Goal: Transaction & Acquisition: Purchase product/service

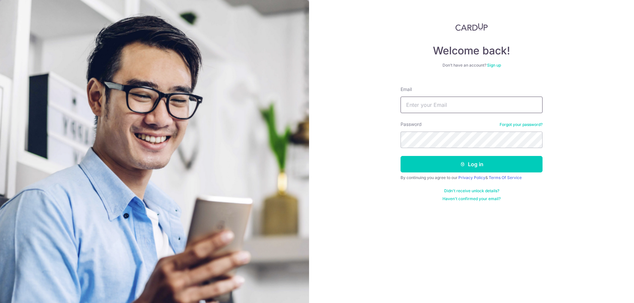
type input "[EMAIL_ADDRESS][DOMAIN_NAME]"
click at [400, 156] on button "Log in" at bounding box center [471, 164] width 142 height 17
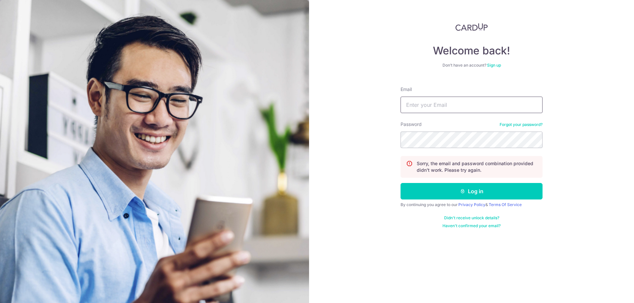
click at [439, 107] on input "Email" at bounding box center [471, 105] width 142 height 17
type input "[EMAIL_ADDRESS][DOMAIN_NAME]"
click at [252, 137] on section "Welcome back! Don’t have an account? Sign up Email [EMAIL_ADDRESS][DOMAIN_NAME]…" at bounding box center [317, 151] width 634 height 303
click at [423, 198] on button "Log in" at bounding box center [471, 191] width 142 height 17
click at [456, 99] on input "Email" at bounding box center [471, 105] width 142 height 17
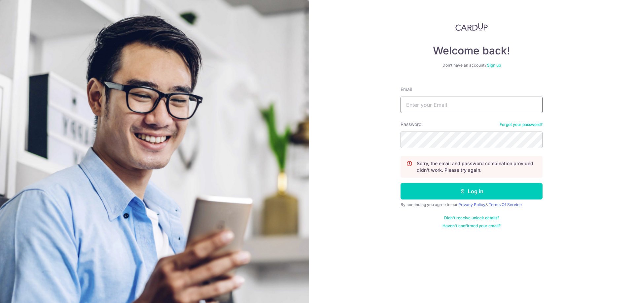
type input "[EMAIL_ADDRESS][DOMAIN_NAME]"
click at [453, 192] on button "Log in" at bounding box center [471, 191] width 142 height 17
click at [456, 100] on input "Email" at bounding box center [471, 105] width 142 height 17
type input "[EMAIL_ADDRESS][DOMAIN_NAME]"
click at [301, 134] on section "Welcome back! Don’t have an account? Sign up Email paulpoon83@yahoo.com Passwor…" at bounding box center [317, 151] width 634 height 303
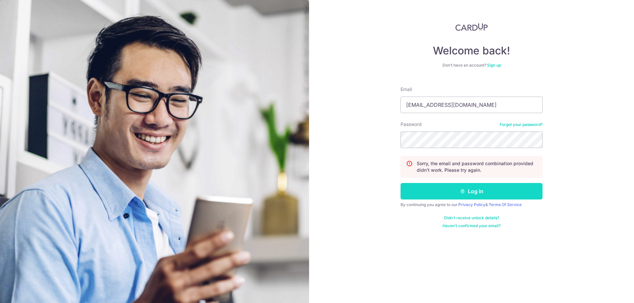
click at [449, 191] on button "Log in" at bounding box center [471, 191] width 142 height 17
click at [519, 123] on link "Forgot your password?" at bounding box center [520, 124] width 43 height 5
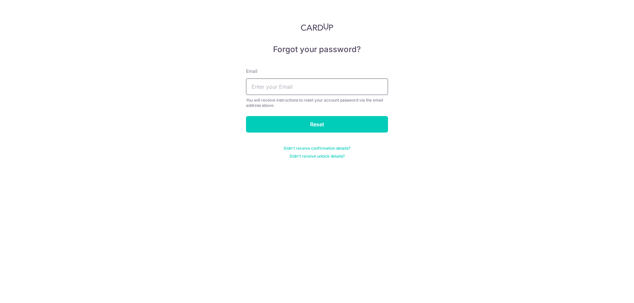
click at [289, 89] on input "text" at bounding box center [317, 87] width 142 height 17
type input "[EMAIL_ADDRESS][DOMAIN_NAME]"
click at [301, 124] on input "Reset" at bounding box center [317, 124] width 142 height 17
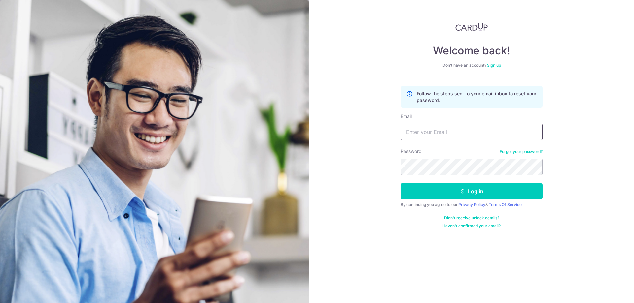
click at [463, 130] on input "Email" at bounding box center [471, 132] width 142 height 17
type input "[EMAIL_ADDRESS][DOMAIN_NAME]"
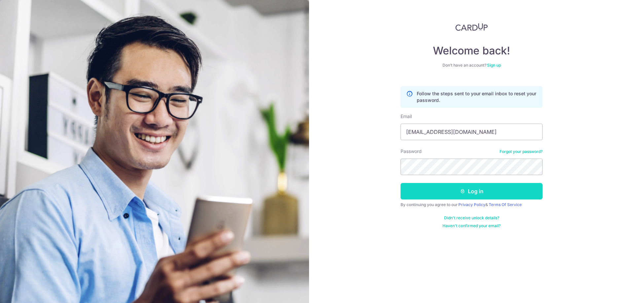
click at [450, 192] on button "Log in" at bounding box center [471, 191] width 142 height 17
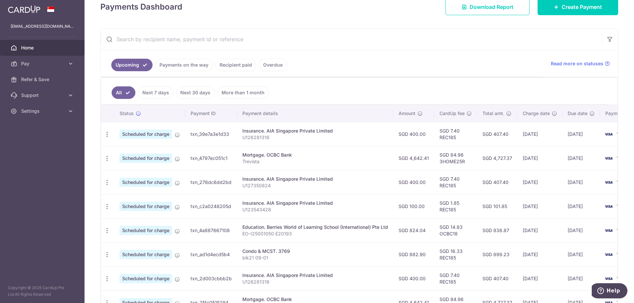
scroll to position [132, 0]
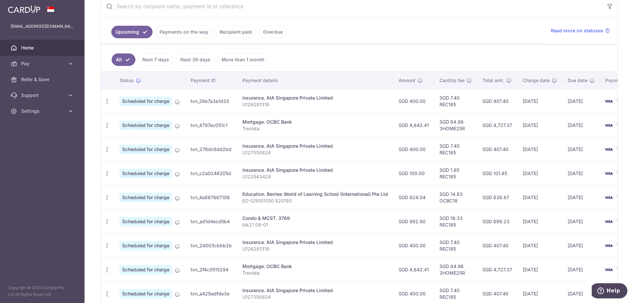
click at [448, 107] on td "SGD 7.40 REC185" at bounding box center [455, 101] width 43 height 24
copy td "REC185"
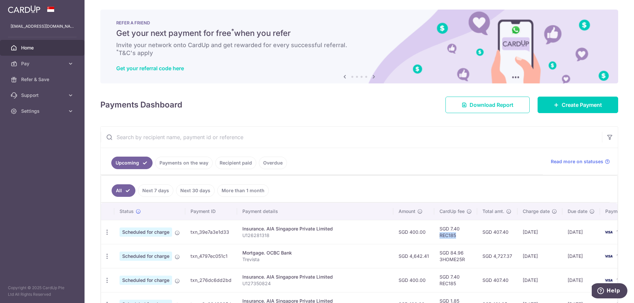
scroll to position [0, 0]
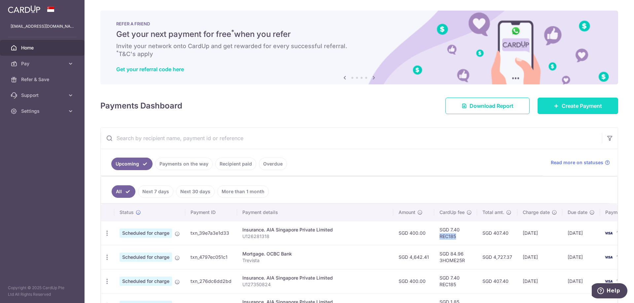
click at [575, 108] on span "Create Payment" at bounding box center [581, 106] width 40 height 8
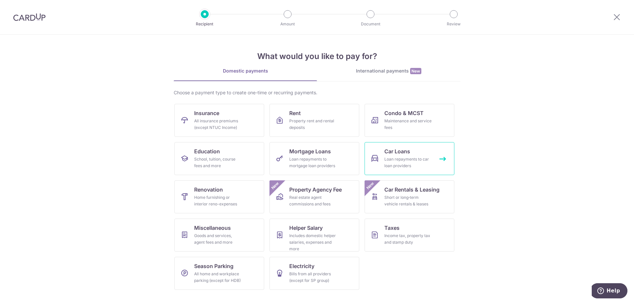
click at [404, 157] on div "Loan repayments to car loan providers" at bounding box center [408, 162] width 48 height 13
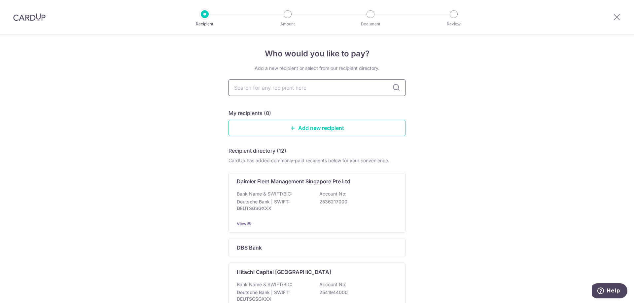
click at [278, 90] on input "text" at bounding box center [316, 88] width 177 height 17
type input "hong leong"
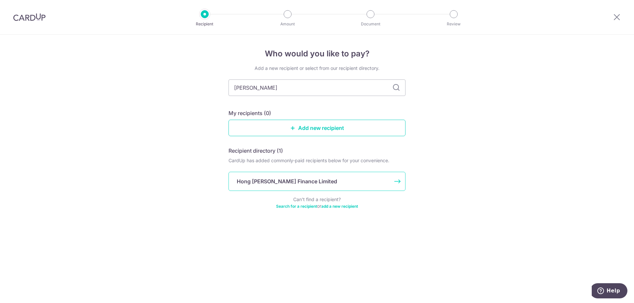
click at [324, 181] on div "Hong Leong Finance Limited" at bounding box center [313, 182] width 152 height 8
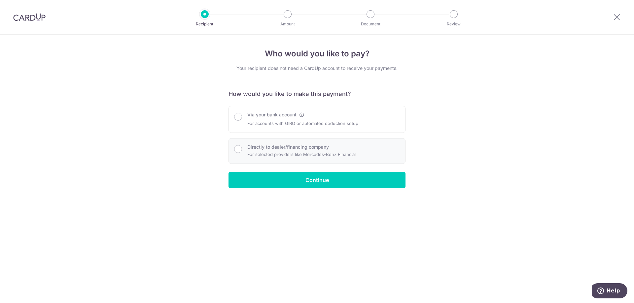
click at [260, 149] on label "Directly to dealer/financing company" at bounding box center [288, 147] width 82 height 7
click at [242, 149] on input "Directly to dealer/financing company" at bounding box center [238, 149] width 8 height 8
radio input "true"
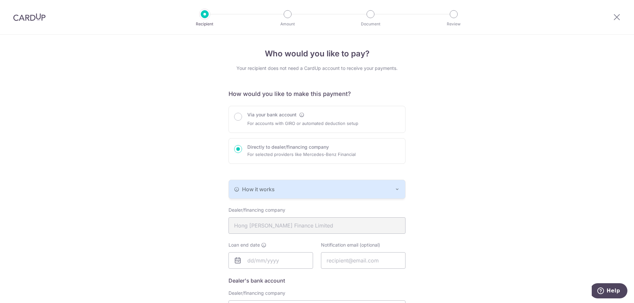
scroll to position [33, 0]
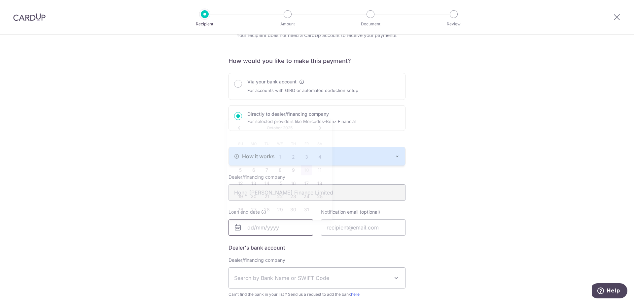
click at [270, 229] on input "text" at bounding box center [270, 227] width 84 height 17
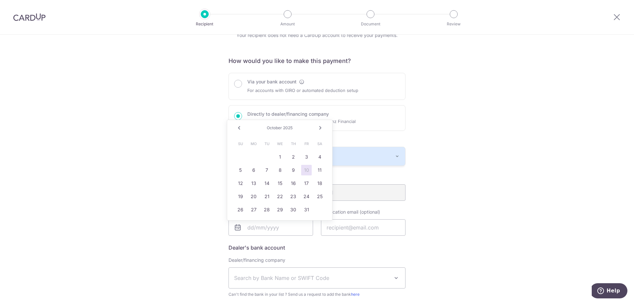
click at [320, 128] on link "Next" at bounding box center [320, 128] width 8 height 8
click at [280, 214] on link "31" at bounding box center [280, 210] width 11 height 11
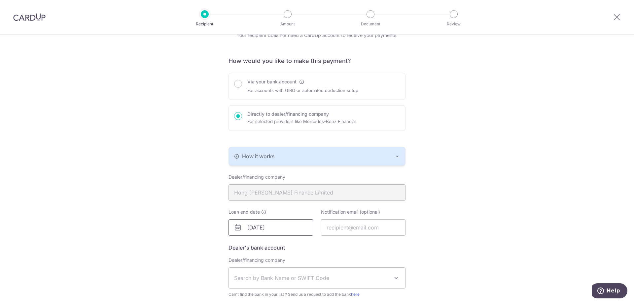
click at [280, 231] on input "12/31/2025" at bounding box center [270, 227] width 84 height 17
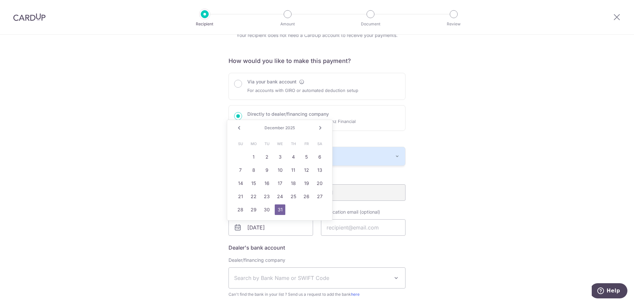
click at [495, 163] on div "Who would you like to pay? Your recipient does not need a CardUp account to rec…" at bounding box center [317, 194] width 634 height 384
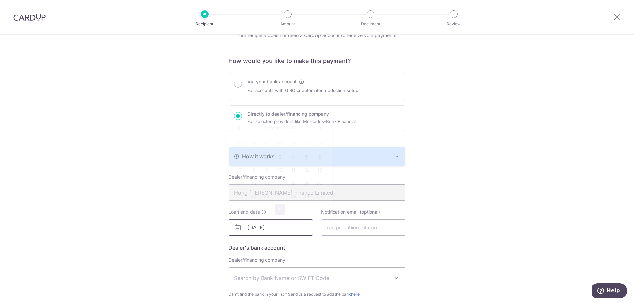
click at [267, 225] on input "12/31/2025" at bounding box center [270, 227] width 84 height 17
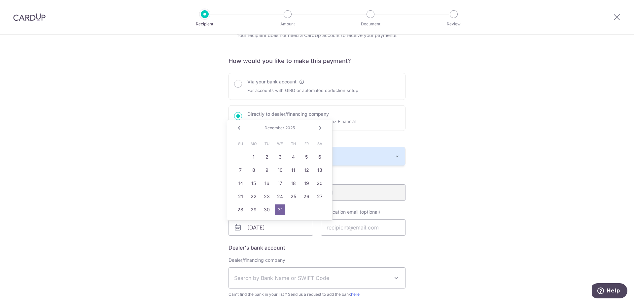
click at [320, 128] on link "Next" at bounding box center [320, 128] width 8 height 8
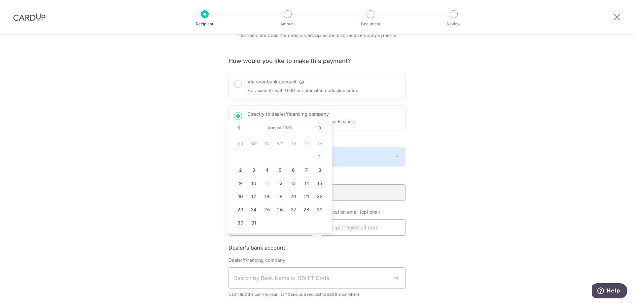
click at [281, 128] on div "August 2026" at bounding box center [279, 127] width 48 height 5
click at [316, 126] on div "Prev Next August 2026" at bounding box center [279, 128] width 105 height 16
click at [321, 127] on link "Next" at bounding box center [320, 128] width 8 height 8
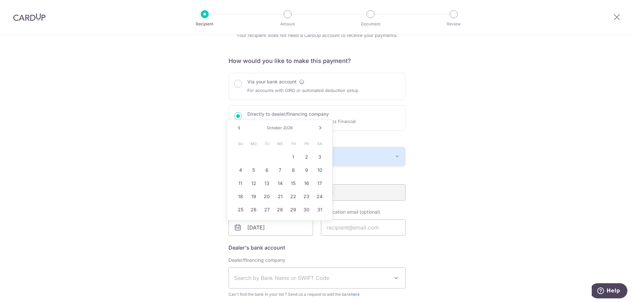
click at [321, 127] on link "Next" at bounding box center [320, 128] width 8 height 8
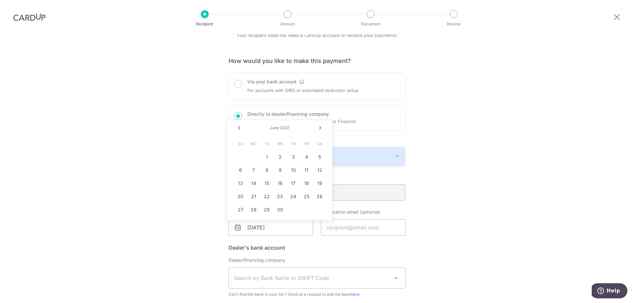
click at [321, 127] on link "Next" at bounding box center [320, 128] width 8 height 8
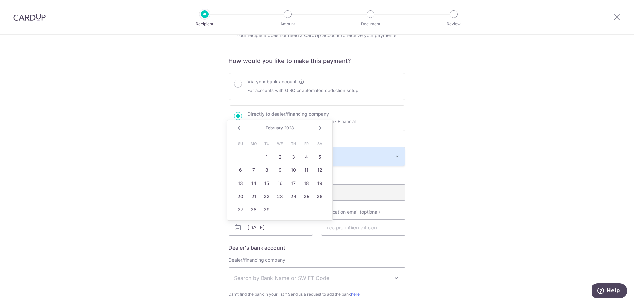
click at [321, 127] on link "Next" at bounding box center [320, 128] width 8 height 8
click at [239, 129] on link "Prev" at bounding box center [239, 128] width 8 height 8
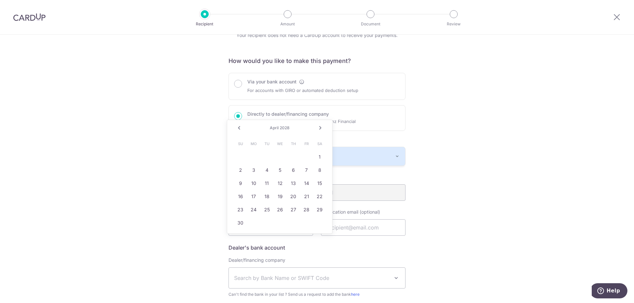
click at [239, 129] on link "Prev" at bounding box center [239, 128] width 8 height 8
click at [323, 127] on link "Next" at bounding box center [320, 128] width 8 height 8
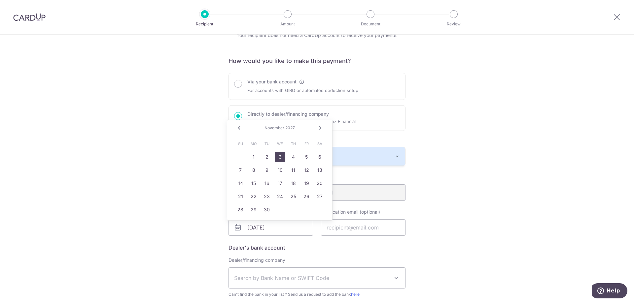
click at [282, 159] on link "3" at bounding box center [280, 157] width 11 height 11
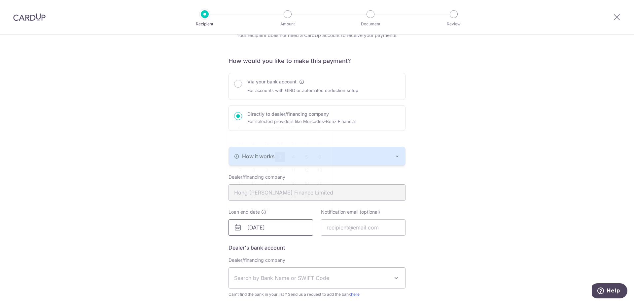
click at [270, 229] on input "11/03/2027" at bounding box center [270, 227] width 84 height 17
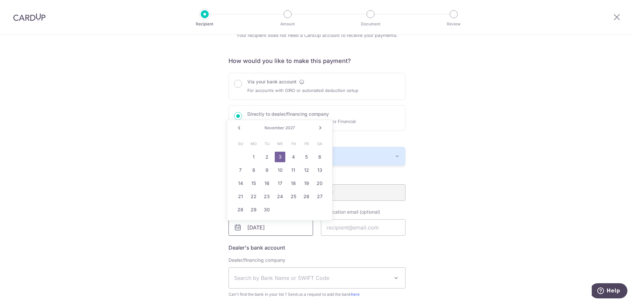
drag, startPoint x: 270, startPoint y: 229, endPoint x: 275, endPoint y: 229, distance: 5.0
click at [275, 229] on input "11/03/2027" at bounding box center [270, 227] width 84 height 17
type input "11/03/2032"
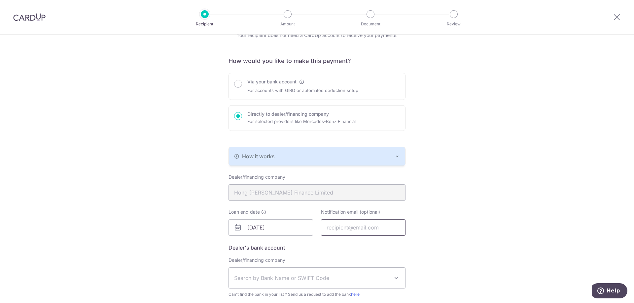
click at [367, 227] on input "text" at bounding box center [363, 227] width 84 height 17
type input "[EMAIL_ADDRESS][DOMAIN_NAME]"
click at [516, 221] on div "Who would you like to pay? Your recipient does not need a CardUp account to rec…" at bounding box center [317, 194] width 634 height 384
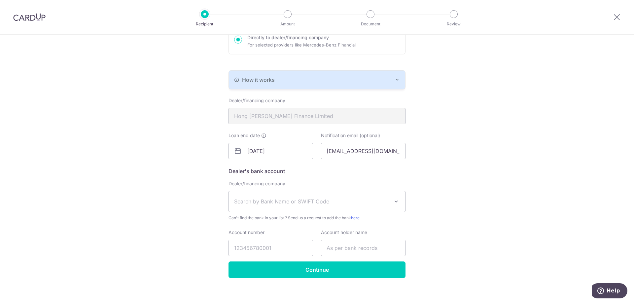
scroll to position [116, 0]
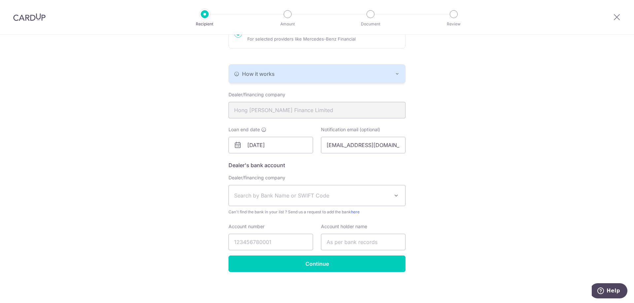
click at [370, 197] on span "Search by Bank Name or SWIFT Code" at bounding box center [311, 196] width 155 height 8
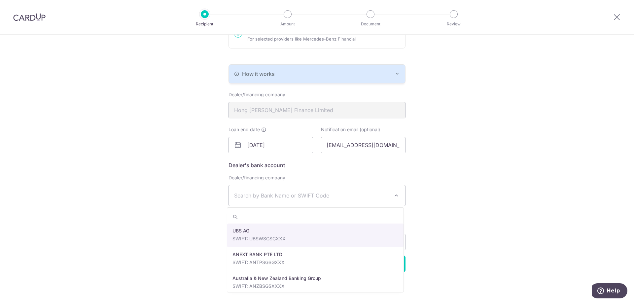
click at [370, 197] on span "Search by Bank Name or SWIFT Code" at bounding box center [311, 196] width 155 height 8
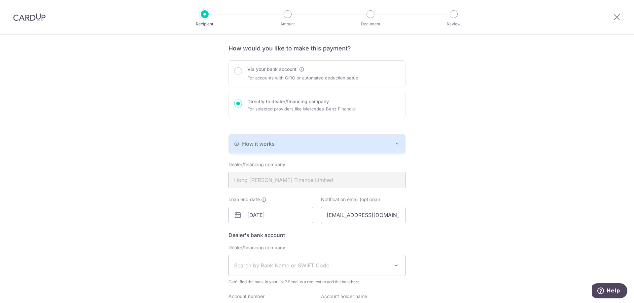
scroll to position [0, 0]
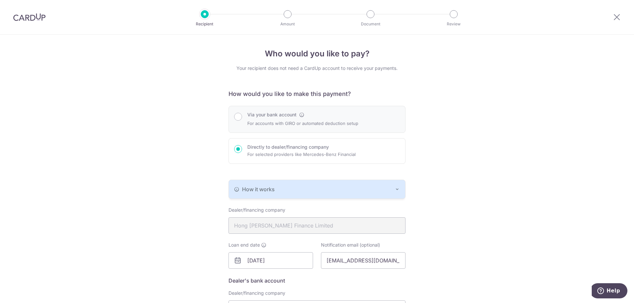
click at [241, 117] on div "Via your bank account For accounts with GIRO or automated deduction setup" at bounding box center [317, 120] width 166 height 16
radio input "true"
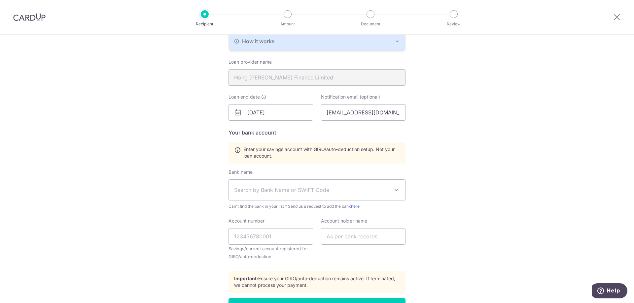
scroll to position [165, 0]
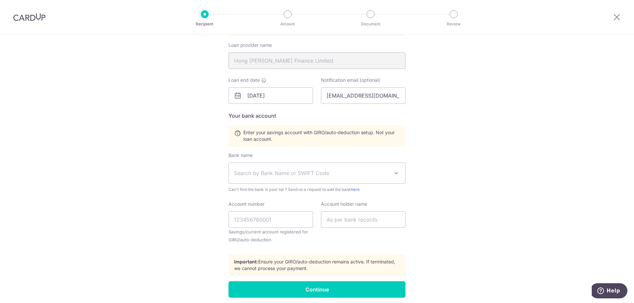
click at [315, 178] on span "Search by Bank Name or SWIFT Code" at bounding box center [317, 173] width 176 height 20
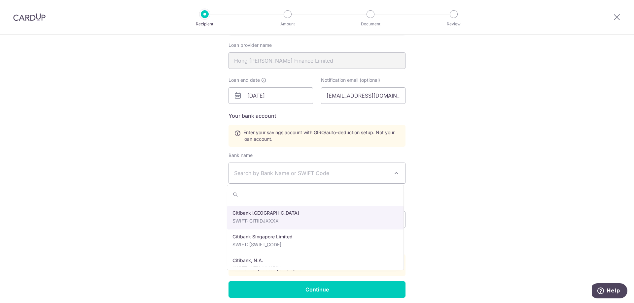
scroll to position [363, 0]
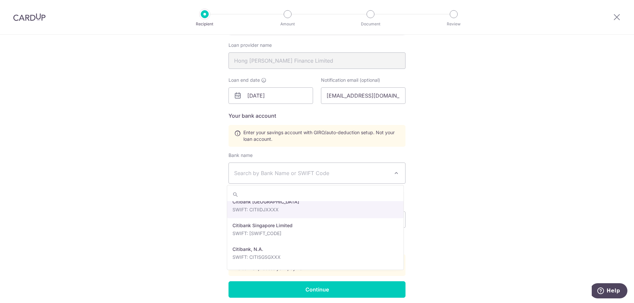
click at [300, 174] on span "Search by Bank Name or SWIFT Code" at bounding box center [311, 173] width 155 height 8
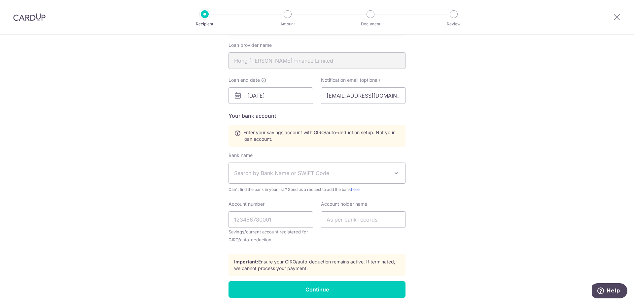
click at [300, 174] on span "Search by Bank Name or SWIFT Code" at bounding box center [311, 173] width 155 height 8
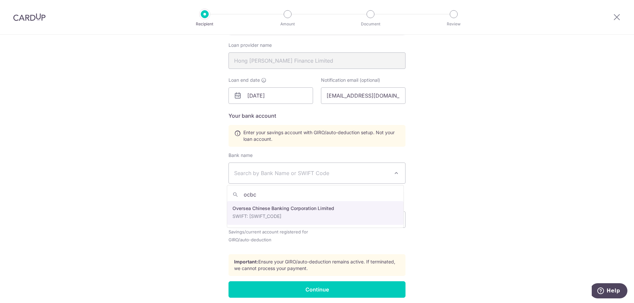
type input "ocbc"
select select "12"
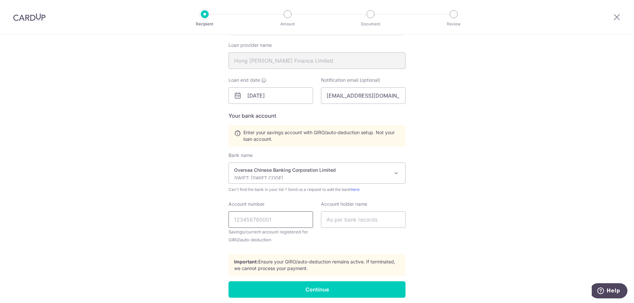
click at [289, 216] on input "Account number" at bounding box center [270, 220] width 84 height 17
type input "713345155001"
click at [347, 221] on input "text" at bounding box center [363, 220] width 84 height 17
type input "Poon Yongsheng Paul"
click at [476, 258] on div "Who would you like to pay? Your recipient does not need a CardUp account to rec…" at bounding box center [317, 99] width 634 height 459
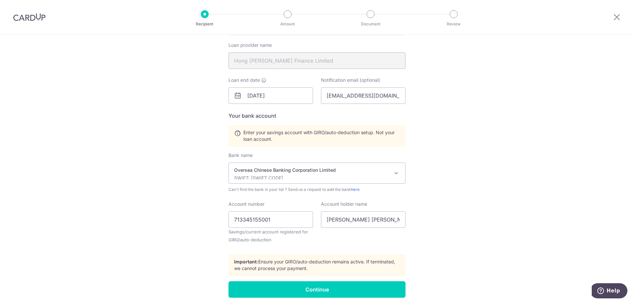
scroll to position [191, 0]
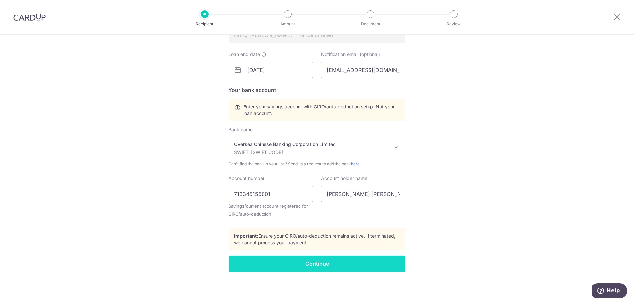
click at [328, 261] on input "Continue" at bounding box center [316, 264] width 177 height 17
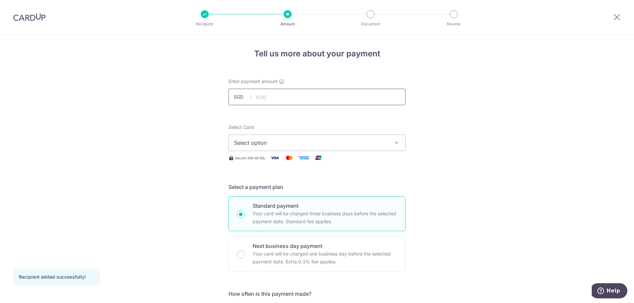
click at [265, 96] on input "text" at bounding box center [316, 97] width 177 height 17
type input "1,569.00"
click at [395, 140] on icon "button" at bounding box center [396, 143] width 7 height 7
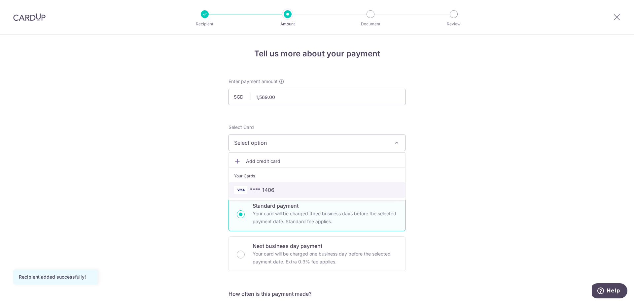
click at [310, 189] on span "**** 1406" at bounding box center [317, 190] width 166 height 8
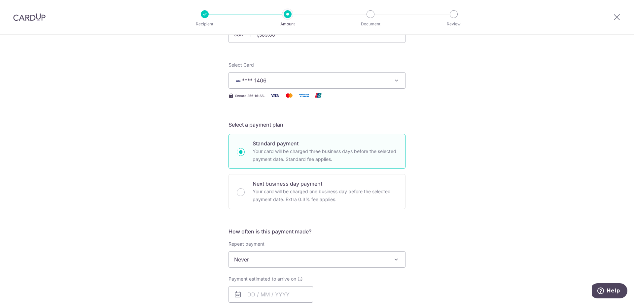
scroll to position [99, 0]
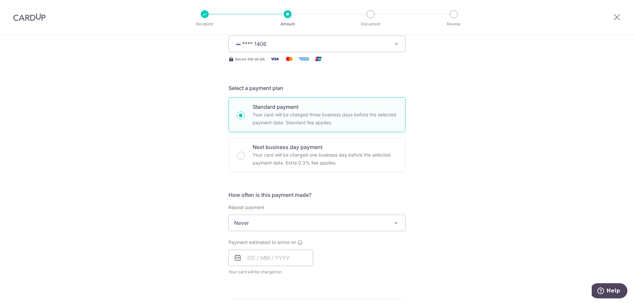
click at [392, 225] on span at bounding box center [396, 223] width 8 height 8
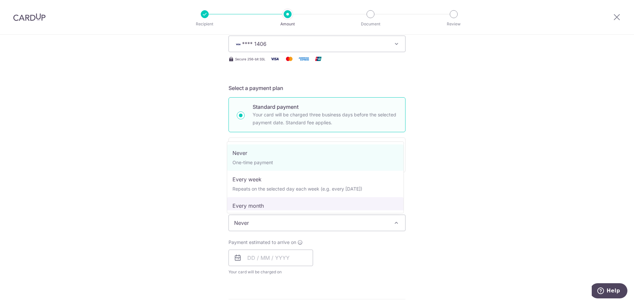
select select "3"
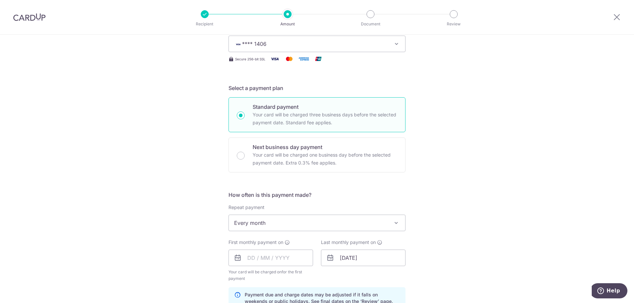
click at [511, 199] on div "Tell us more about your payment Enter payment amount SGD 1,569.00 1569.00 Recip…" at bounding box center [317, 251] width 634 height 631
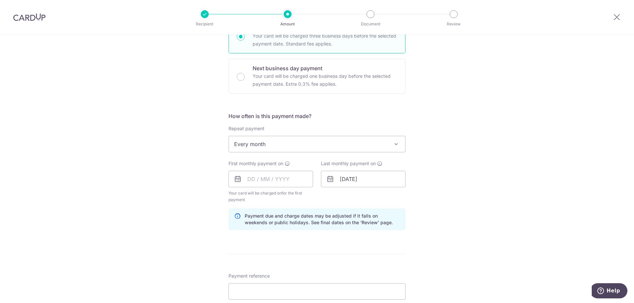
scroll to position [198, 0]
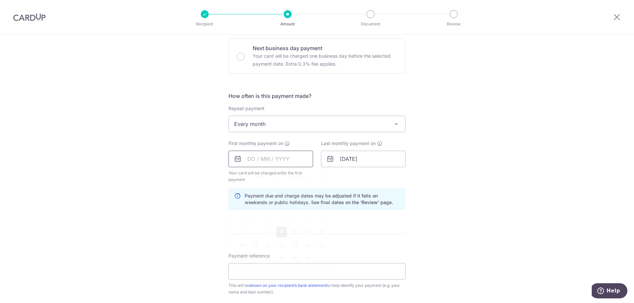
click at [249, 161] on input "text" at bounding box center [270, 159] width 84 height 17
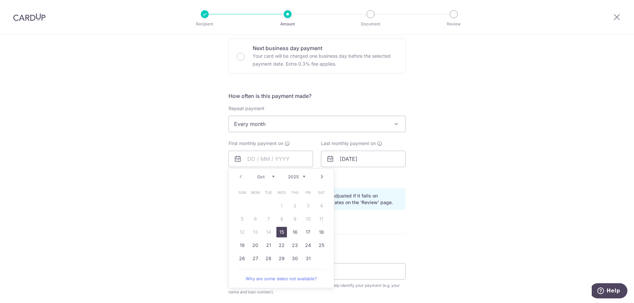
click at [321, 176] on link "Next" at bounding box center [322, 177] width 8 height 8
click at [243, 218] on link "2" at bounding box center [242, 219] width 11 height 11
type input "02/11/2025"
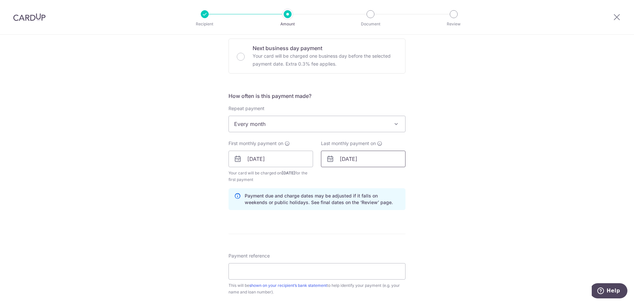
click at [354, 162] on input "11/03/2032" at bounding box center [363, 159] width 84 height 17
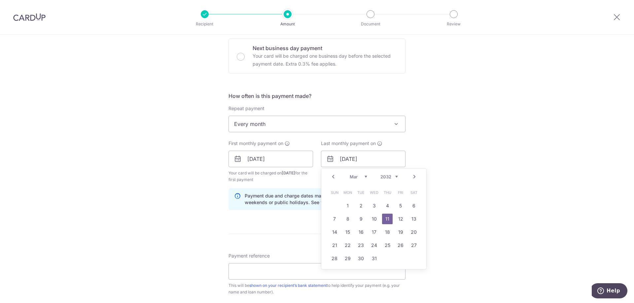
click at [384, 178] on select "2024 2025 2026 2027 2028 2029 2030 2031 2032 2033 2034 2035" at bounding box center [388, 176] width 17 height 5
drag, startPoint x: 339, startPoint y: 158, endPoint x: 397, endPoint y: 163, distance: 58.6
click at [397, 163] on input "11/03/2032" at bounding box center [363, 159] width 84 height 17
click at [333, 178] on link "Prev" at bounding box center [333, 177] width 8 height 8
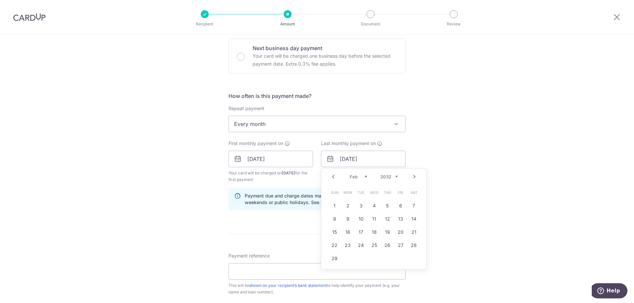
click at [378, 176] on div "Jan Feb Mar Apr May Jun Jul Aug Sep Oct Nov Dec 2024 2025 2026 2027 2028 2029 2…" at bounding box center [374, 177] width 48 height 6
click at [389, 177] on select "2024 2025 2026 2027 2028 2029 2030 2031 2032 2033 2034 2035" at bounding box center [388, 176] width 17 height 5
click at [360, 177] on select "Jan Feb Mar Apr May Jun Jul Aug Sep Oct Nov Dec" at bounding box center [358, 176] width 17 height 5
click at [371, 205] on link "3" at bounding box center [374, 206] width 11 height 11
type input "03/12/2025"
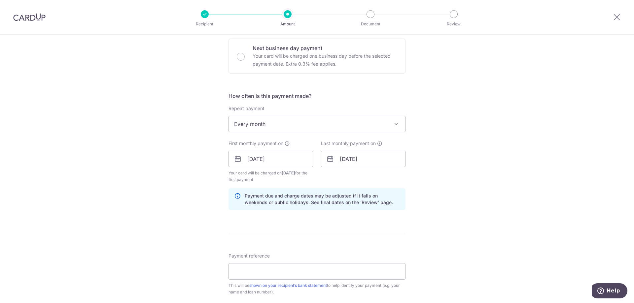
click at [472, 198] on div "Tell us more about your payment Enter payment amount SGD 1,569.00 1569.00 Recip…" at bounding box center [317, 152] width 634 height 631
click at [321, 272] on input "Payment reference" at bounding box center [316, 271] width 177 height 17
click at [287, 271] on input "Payment reference" at bounding box center [316, 271] width 177 height 17
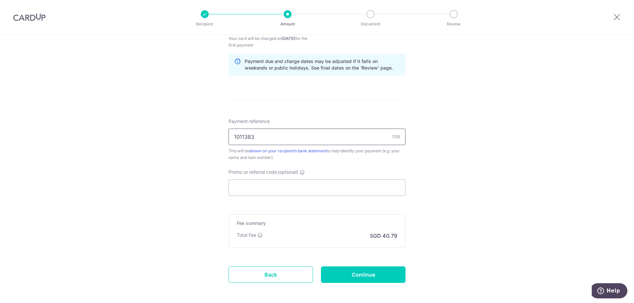
scroll to position [362, 0]
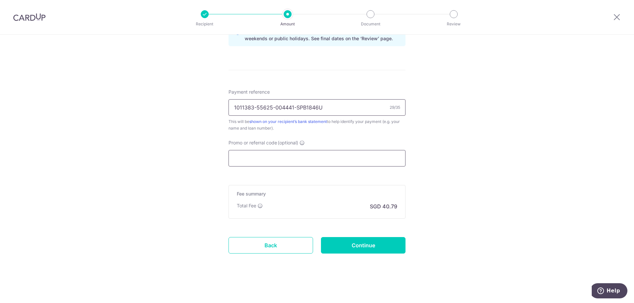
type input "1011383-55625-004441-SPB1846U"
click at [345, 153] on input "Promo or referral code (optional)" at bounding box center [316, 158] width 177 height 17
paste input "REC185"
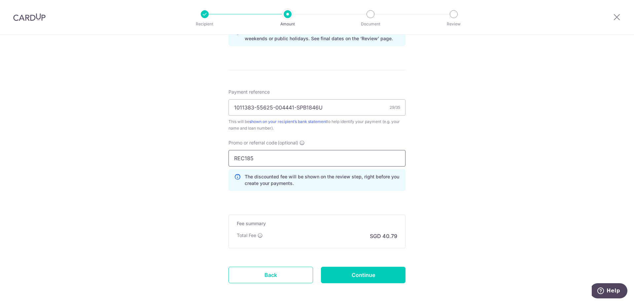
type input "REC185"
click at [449, 169] on div "Tell us more about your payment Enter payment amount SGD 1,569.00 1569.00 Recip…" at bounding box center [317, 3] width 634 height 660
click at [375, 275] on input "Continue" at bounding box center [363, 275] width 84 height 17
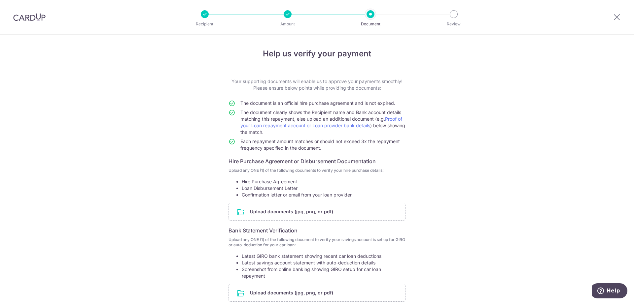
click at [204, 25] on p "Recipient" at bounding box center [204, 24] width 49 height 7
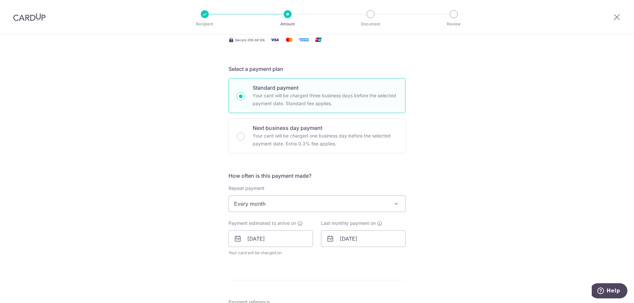
scroll to position [358, 0]
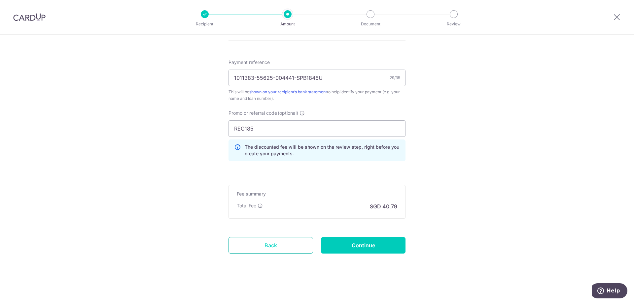
click at [276, 249] on link "Back" at bounding box center [270, 245] width 84 height 17
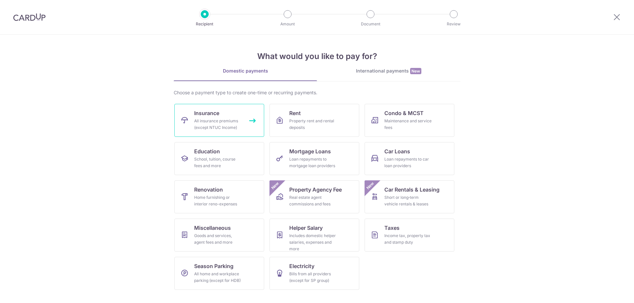
click at [232, 117] on link "Insurance All insurance premiums (except NTUC Income)" at bounding box center [219, 120] width 90 height 33
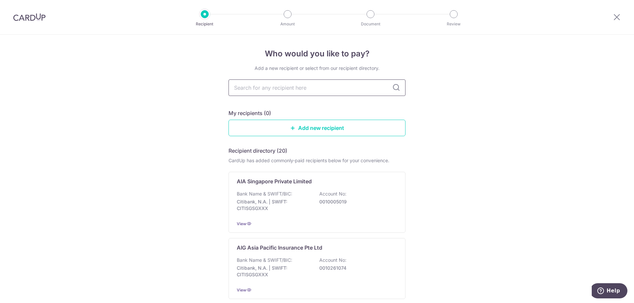
click at [283, 90] on input "text" at bounding box center [316, 88] width 177 height 17
type input "aia"
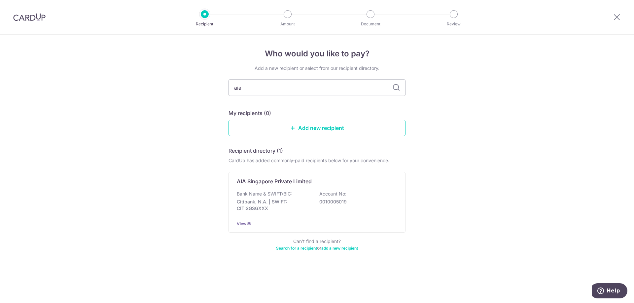
click at [283, 90] on input "aia" at bounding box center [316, 88] width 177 height 17
click at [402, 89] on input "aia" at bounding box center [316, 88] width 177 height 17
click at [397, 90] on icon at bounding box center [396, 88] width 8 height 8
click at [321, 89] on input "aia" at bounding box center [316, 88] width 177 height 17
drag, startPoint x: 252, startPoint y: 88, endPoint x: 185, endPoint y: 85, distance: 66.8
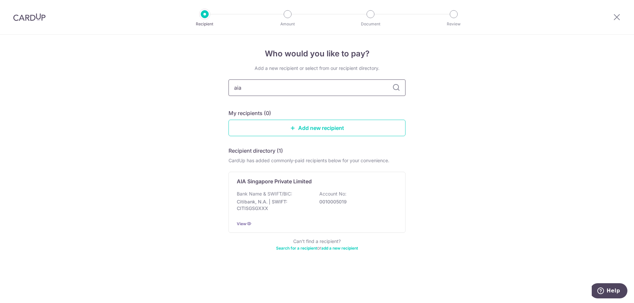
click at [186, 85] on div "Who would you like to pay? Add a new recipient or select from our recipient dir…" at bounding box center [317, 169] width 634 height 269
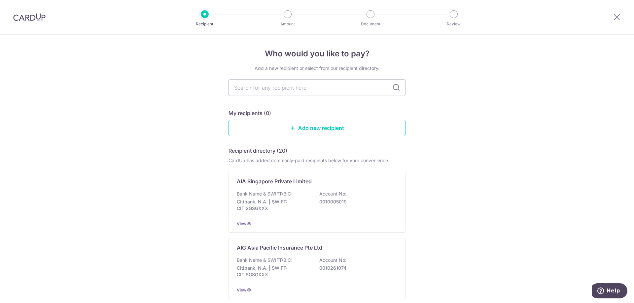
click at [207, 20] on div "Recipient Amount Document Review" at bounding box center [328, 17] width 283 height 34
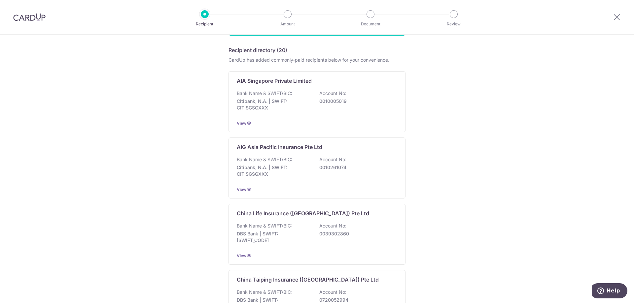
scroll to position [66, 0]
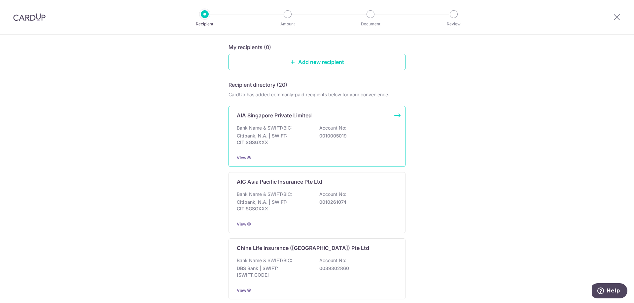
click at [290, 123] on div "AIA Singapore Private Limited Bank Name & SWIFT/BIC: Citibank, N.A. | SWIFT: CI…" at bounding box center [316, 136] width 177 height 61
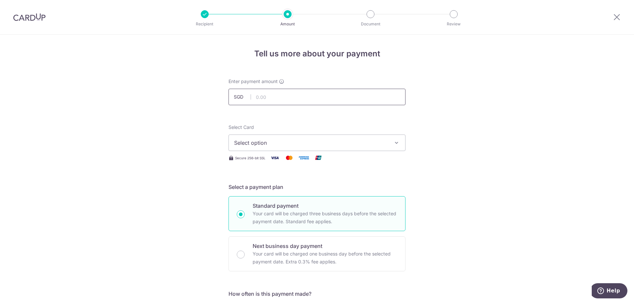
drag, startPoint x: 0, startPoint y: 0, endPoint x: 295, endPoint y: 100, distance: 311.4
click at [295, 100] on input "text" at bounding box center [316, 97] width 177 height 17
type input "1,121.00"
click at [374, 125] on div "Select Card Select option Add credit card Your Cards **** 1406" at bounding box center [316, 137] width 177 height 27
click at [396, 141] on icon "button" at bounding box center [396, 143] width 7 height 7
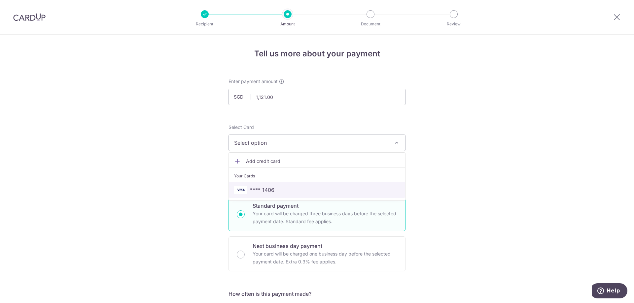
click at [256, 191] on span "**** 1406" at bounding box center [262, 190] width 24 height 8
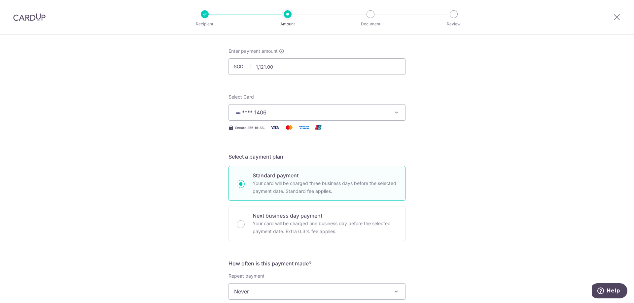
scroll to position [132, 0]
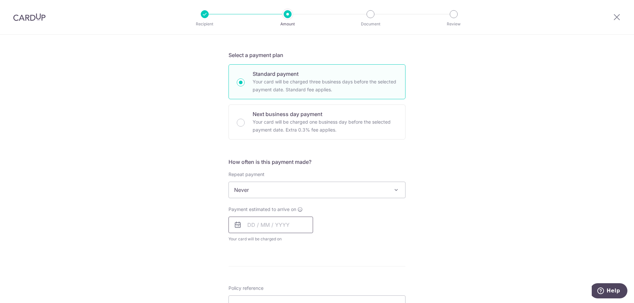
click at [251, 225] on input "text" at bounding box center [270, 225] width 84 height 17
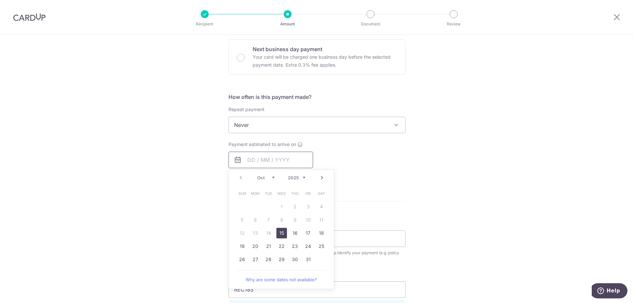
scroll to position [198, 0]
click at [254, 258] on link "27" at bounding box center [255, 258] width 11 height 11
type input "27/10/2025"
click at [439, 188] on div "Tell us more about your payment Enter payment amount SGD 1,121.00 1121.00 Selec…" at bounding box center [317, 150] width 634 height 627
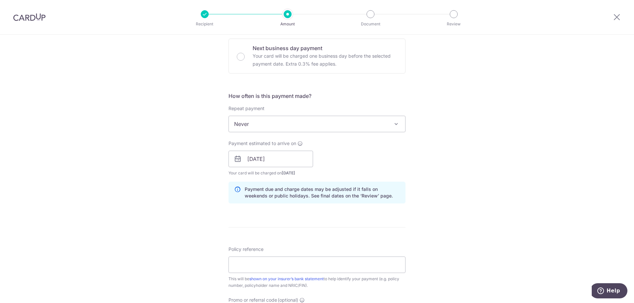
scroll to position [264, 0]
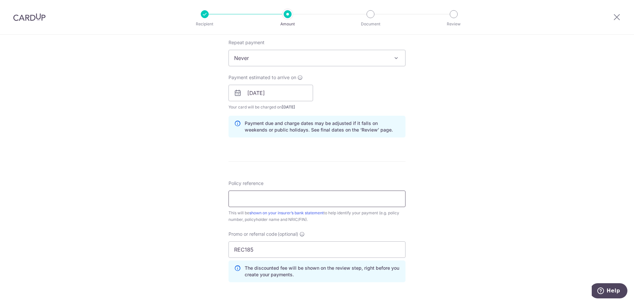
click at [332, 197] on input "Policy reference" at bounding box center [316, 199] width 177 height 17
type input "L542991062"
drag, startPoint x: 256, startPoint y: 252, endPoint x: 160, endPoint y: 249, distance: 95.4
click at [160, 249] on div "Tell us more about your payment Enter payment amount SGD 1,121.00 1121.00 Selec…" at bounding box center [317, 98] width 634 height 654
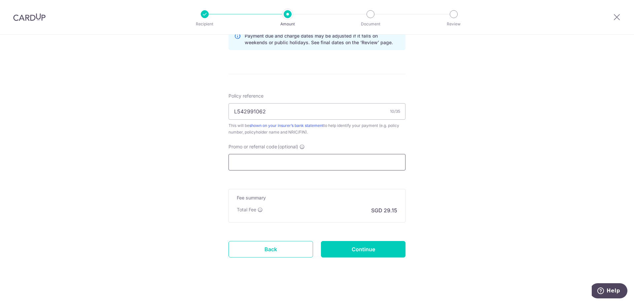
scroll to position [355, 0]
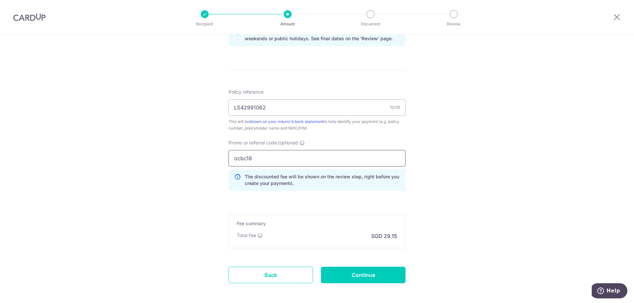
type input "ocbc18"
click at [279, 156] on input "ocbc18" at bounding box center [316, 158] width 177 height 17
click at [377, 277] on input "Continue" at bounding box center [363, 275] width 84 height 17
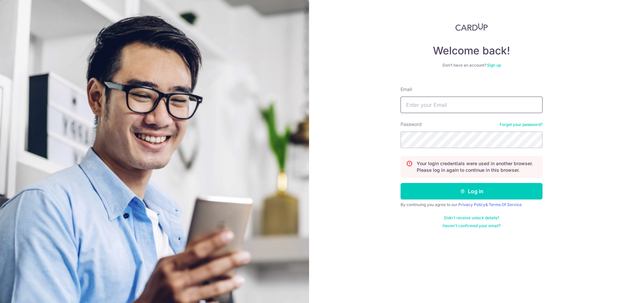
click at [484, 106] on input "Email" at bounding box center [471, 105] width 142 height 17
type input "paulpoon83@yahoo.com"
click at [515, 192] on button "Log in" at bounding box center [471, 191] width 142 height 17
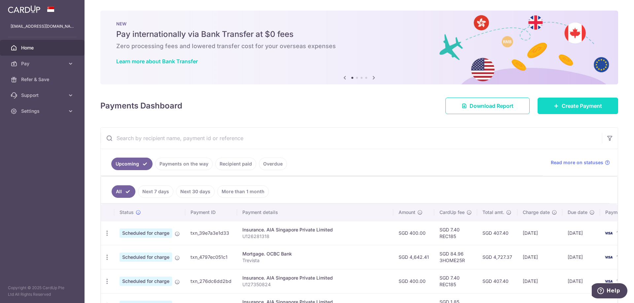
click at [554, 102] on link "Create Payment" at bounding box center [577, 106] width 81 height 17
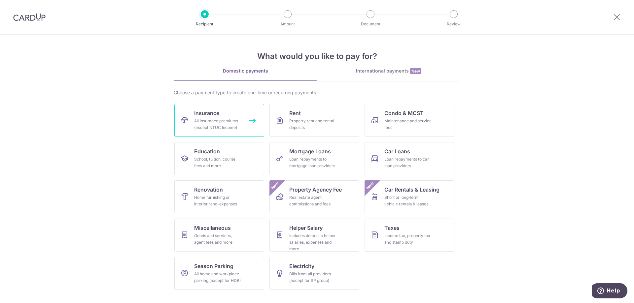
click at [228, 114] on link "Insurance All insurance premiums (except NTUC Income)" at bounding box center [219, 120] width 90 height 33
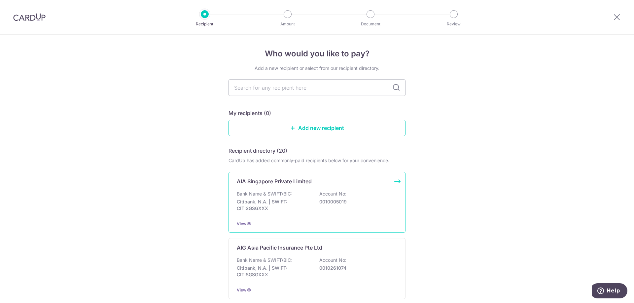
click at [297, 197] on div "Bank Name & SWIFT/BIC: Citibank, N.A. | SWIFT: CITISGSGXXX Account No: 00100050…" at bounding box center [317, 203] width 160 height 24
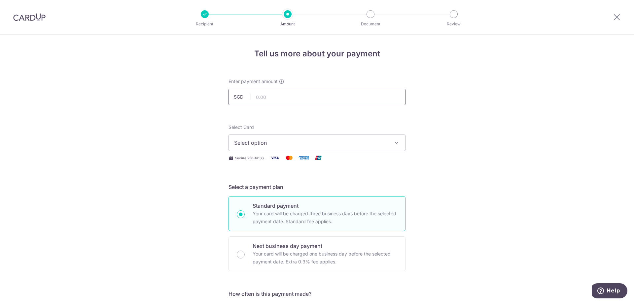
click at [301, 99] on input "text" at bounding box center [316, 97] width 177 height 17
type input "1,121.00"
click at [337, 139] on button "Select option" at bounding box center [316, 143] width 177 height 17
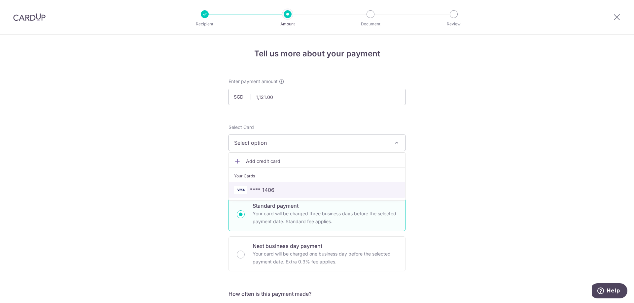
click at [283, 192] on span "**** 1406" at bounding box center [317, 190] width 166 height 8
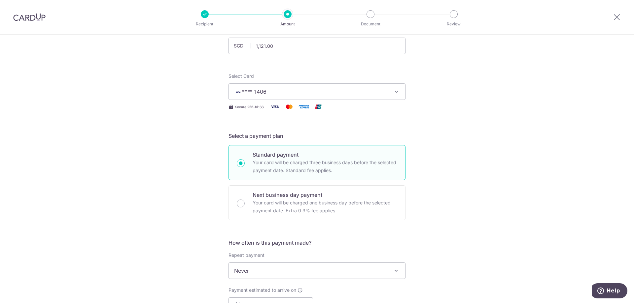
scroll to position [132, 0]
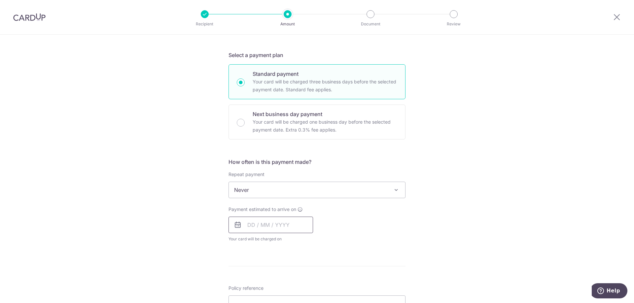
click at [282, 225] on input "text" at bounding box center [270, 225] width 84 height 17
click at [402, 255] on form "Enter payment amount SGD 1,121.00 1121.00 Select Card **** 1406 Add credit card…" at bounding box center [316, 207] width 177 height 523
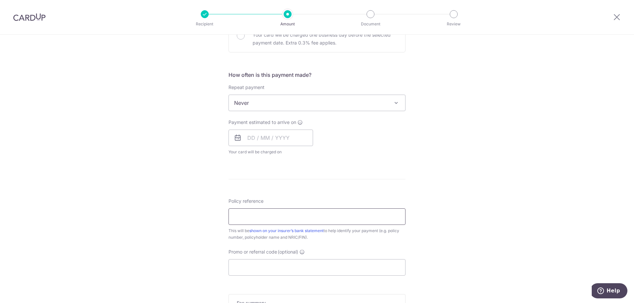
scroll to position [231, 0]
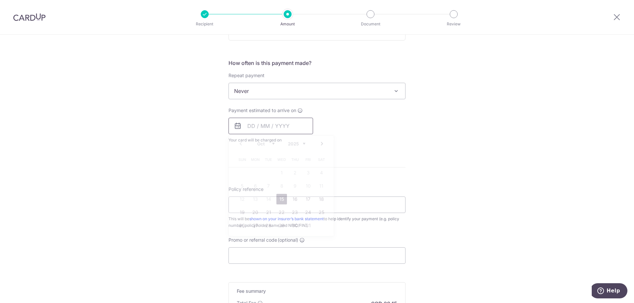
click at [258, 122] on input "text" at bounding box center [270, 126] width 84 height 17
click at [254, 223] on link "27" at bounding box center [255, 225] width 11 height 11
type input "[DATE]"
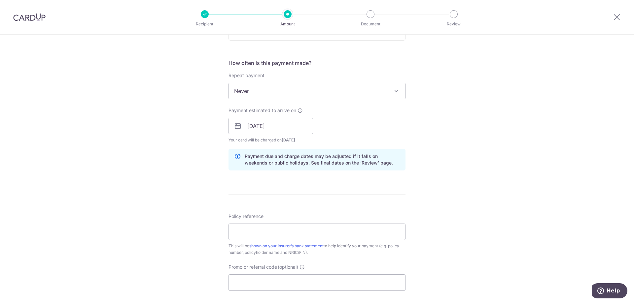
click at [518, 166] on div "Tell us more about your payment Enter payment amount SGD 1,121.00 1121.00 Selec…" at bounding box center [317, 116] width 634 height 624
click at [308, 227] on input "Policy reference" at bounding box center [316, 232] width 177 height 17
type input "L542991062"
click at [435, 264] on div "Tell us more about your payment Enter payment amount SGD 1,121.00 1121.00 Selec…" at bounding box center [317, 116] width 634 height 624
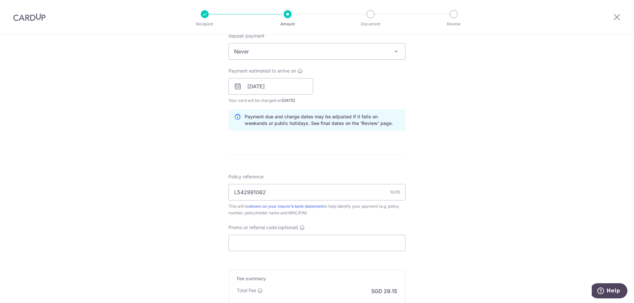
scroll to position [297, 0]
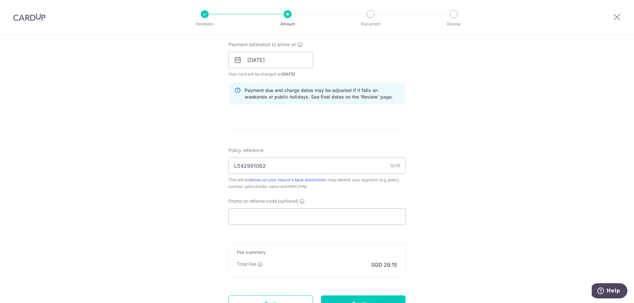
click at [345, 208] on div "Promo or referral code (optional) The discounted fee will be shown on the revie…" at bounding box center [316, 211] width 177 height 27
click at [346, 213] on input "Promo or referral code (optional)" at bounding box center [316, 217] width 177 height 17
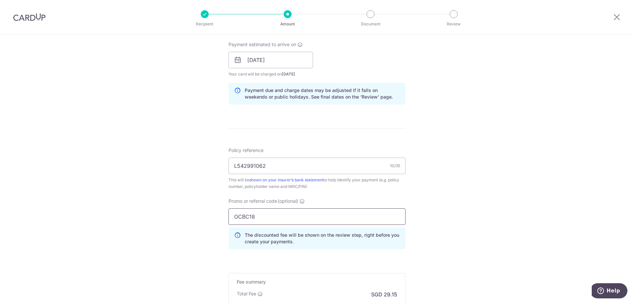
type input "OCBC18"
click at [453, 239] on div "Tell us more about your payment Enter payment amount SGD 1,121.00 1121.00 Selec…" at bounding box center [317, 65] width 634 height 654
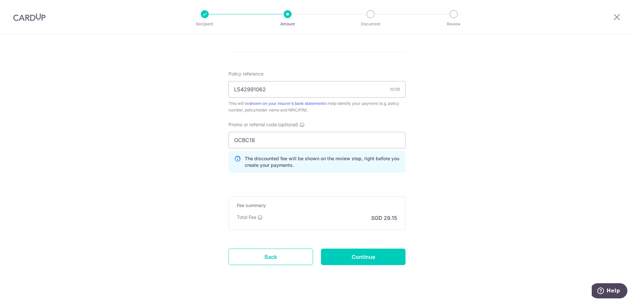
scroll to position [385, 0]
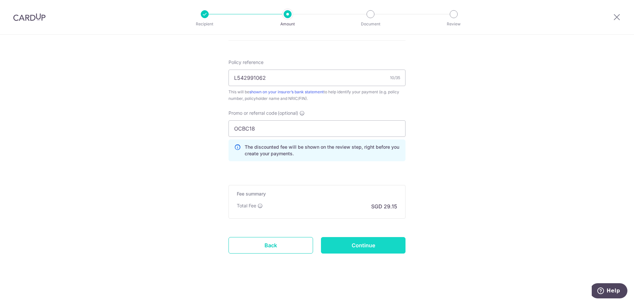
click at [383, 249] on input "Continue" at bounding box center [363, 245] width 84 height 17
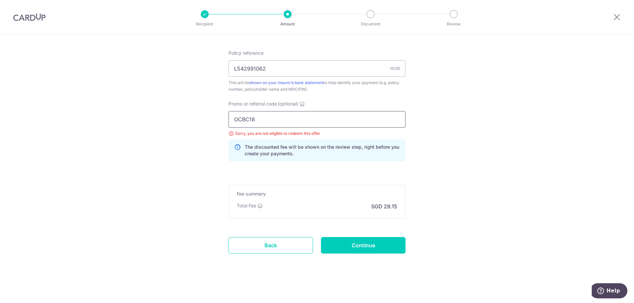
drag, startPoint x: 264, startPoint y: 116, endPoint x: 145, endPoint y: 116, distance: 118.5
paste input "95"
type input "OCBC195"
click at [373, 249] on input "Continue" at bounding box center [363, 245] width 84 height 17
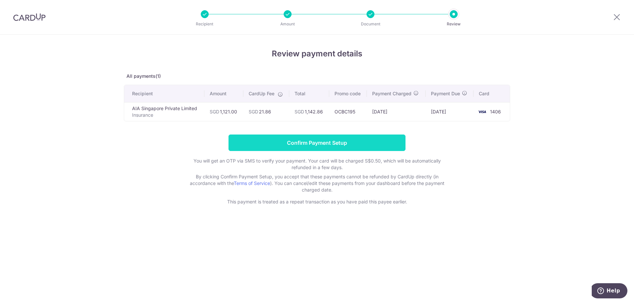
click at [381, 146] on input "Confirm Payment Setup" at bounding box center [316, 143] width 177 height 17
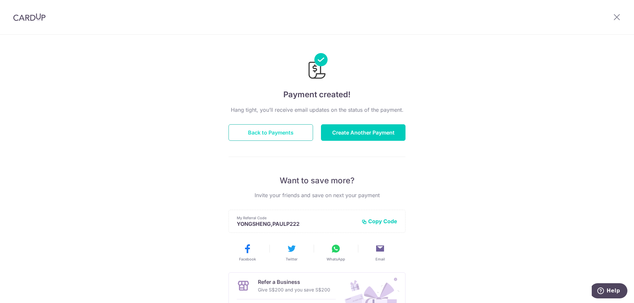
click at [303, 133] on button "Back to Payments" at bounding box center [270, 132] width 84 height 17
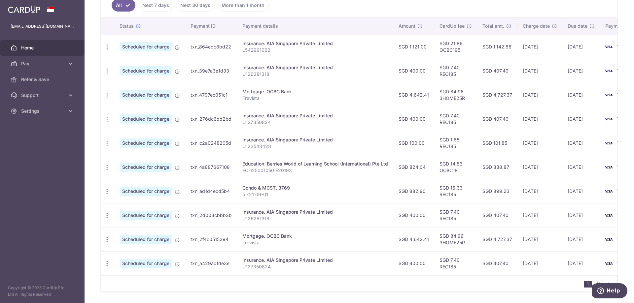
scroll to position [198, 0]
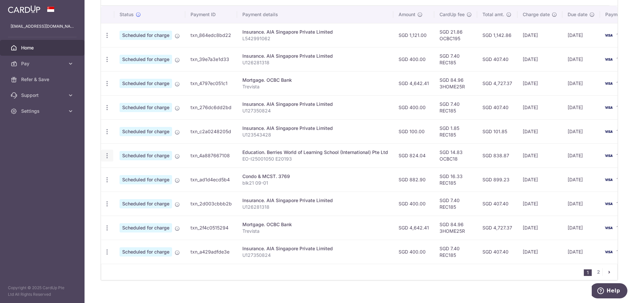
click at [106, 155] on icon "button" at bounding box center [107, 155] width 7 height 7
click at [129, 175] on span "Update payment" at bounding box center [142, 174] width 45 height 8
radio input "true"
type input "824.04"
type input "21/11/2025"
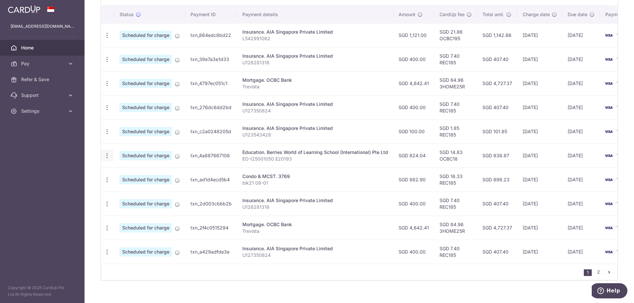
type input "EO-I25001050 E20193"
type input "OCBC18"
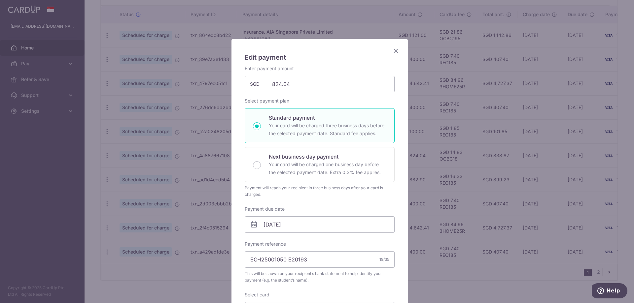
scroll to position [0, 0]
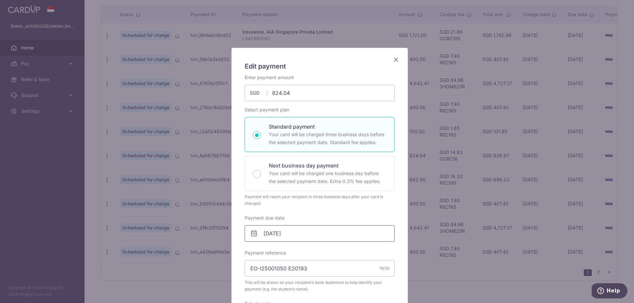
click at [270, 234] on input "21/11/2025" at bounding box center [320, 233] width 150 height 17
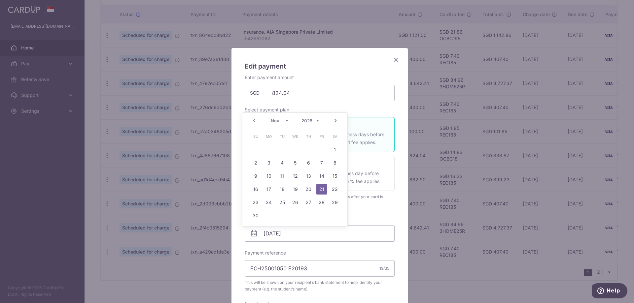
click at [254, 118] on link "Prev" at bounding box center [254, 121] width 8 height 8
click at [256, 191] on link "19" at bounding box center [255, 189] width 11 height 11
type input "[DATE]"
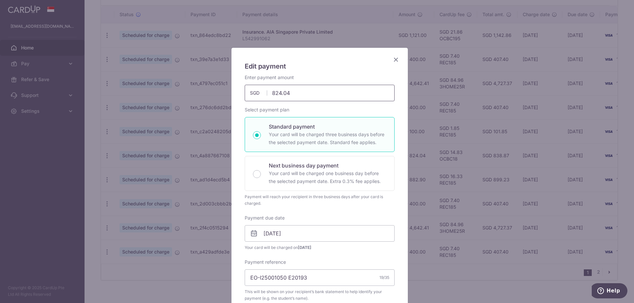
drag, startPoint x: 296, startPoint y: 93, endPoint x: 254, endPoint y: 93, distance: 42.3
click at [254, 93] on div "824.04 824.04 SGD" at bounding box center [320, 93] width 150 height 17
type input "1,360.32"
click at [392, 110] on div "Edit payment By clicking apply, you will make changes to all payments to Berrie…" at bounding box center [319, 272] width 176 height 449
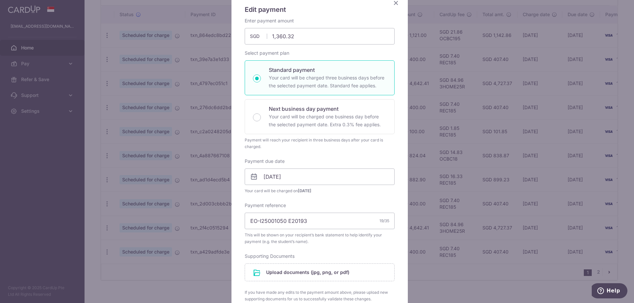
scroll to position [66, 0]
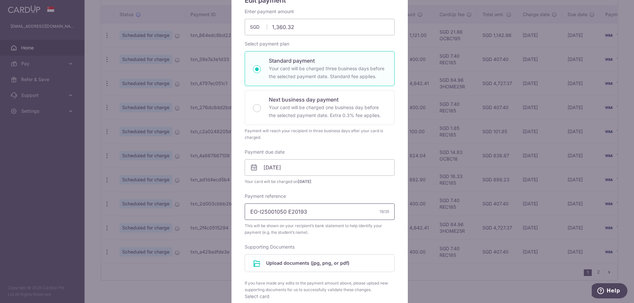
click at [280, 212] on input "EO-I25001050 E20193" at bounding box center [320, 212] width 150 height 17
type input "EO-I25002671 E20193"
click at [348, 241] on div "Enter payment amount 1,360.32 1360.32 SGD To change the payment amount, please …" at bounding box center [320, 187] width 150 height 358
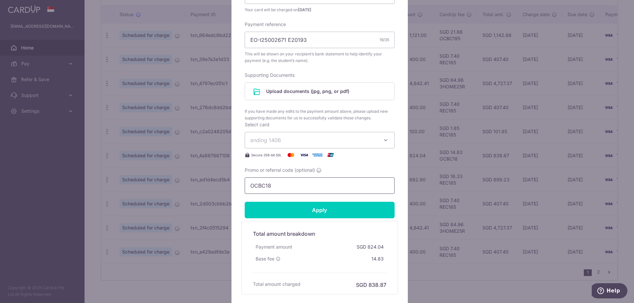
scroll to position [264, 0]
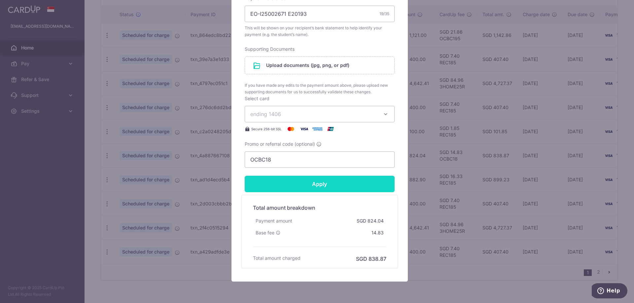
click at [334, 188] on input "Apply" at bounding box center [320, 184] width 150 height 17
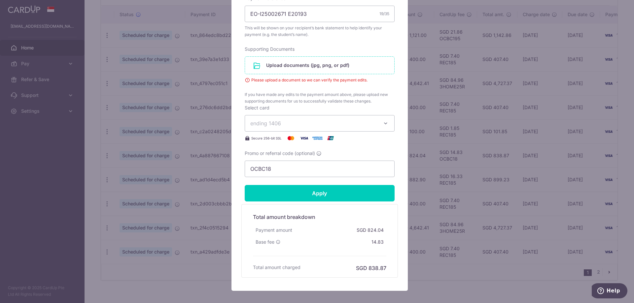
click at [298, 62] on input "file" at bounding box center [319, 65] width 149 height 17
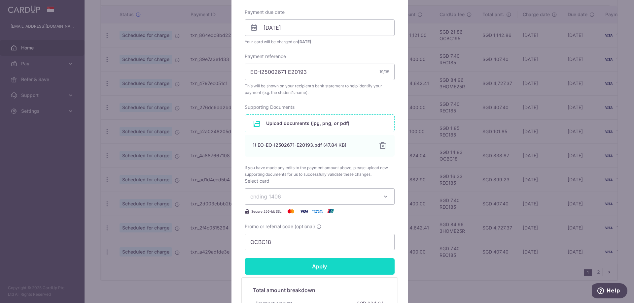
scroll to position [315, 0]
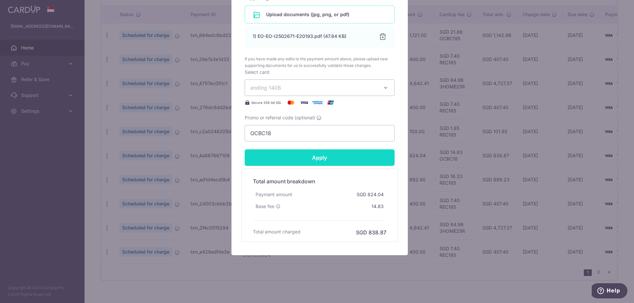
click at [336, 160] on input "Apply" at bounding box center [320, 158] width 150 height 17
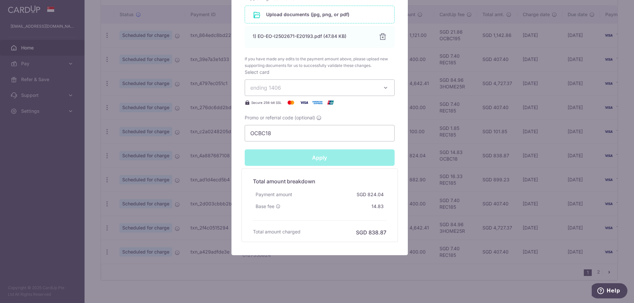
type input "Successfully Applied"
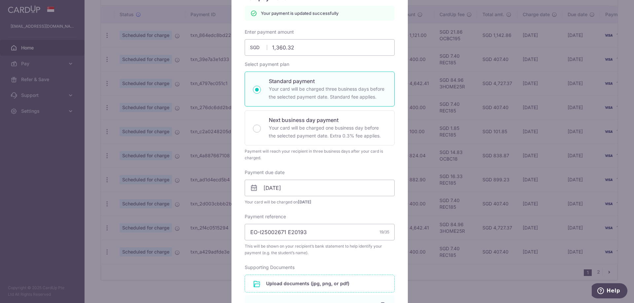
scroll to position [0, 0]
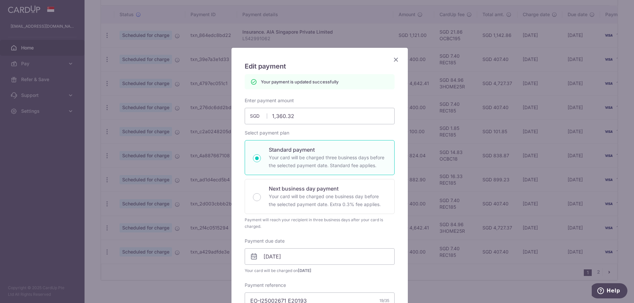
click at [394, 61] on icon "Close" at bounding box center [396, 59] width 8 height 8
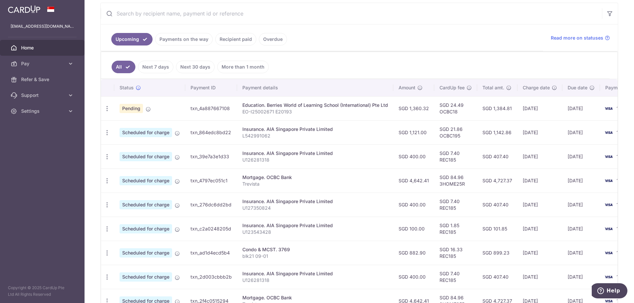
scroll to position [132, 0]
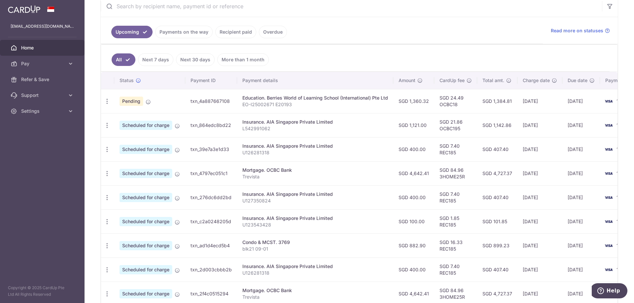
click at [45, 47] on span "Home" at bounding box center [43, 48] width 44 height 7
